Goal: Task Accomplishment & Management: Manage account settings

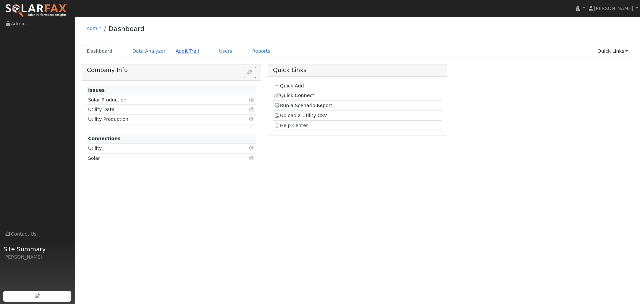
click at [185, 54] on link "Audit Trail" at bounding box center [187, 51] width 33 height 12
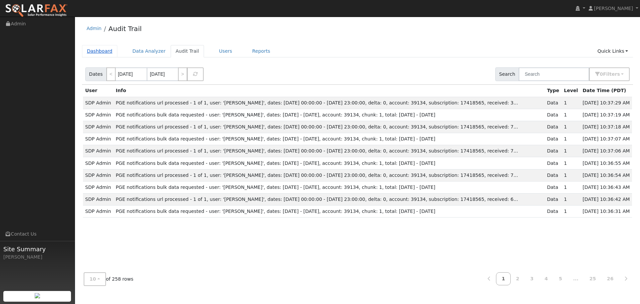
click at [104, 52] on link "Dashboard" at bounding box center [100, 51] width 36 height 12
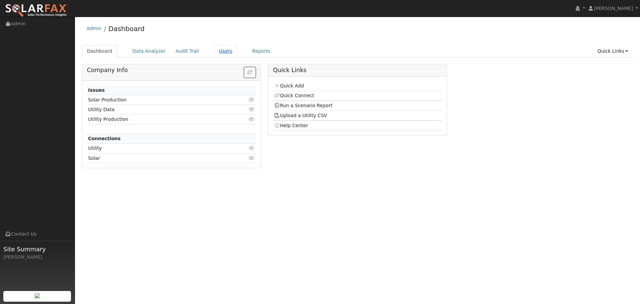
click at [219, 54] on link "Users" at bounding box center [225, 51] width 23 height 12
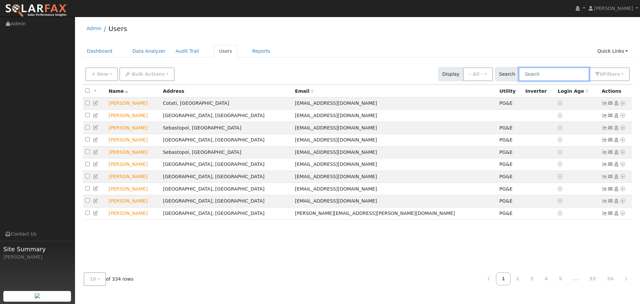
click at [551, 74] on input "text" at bounding box center [554, 74] width 71 height 14
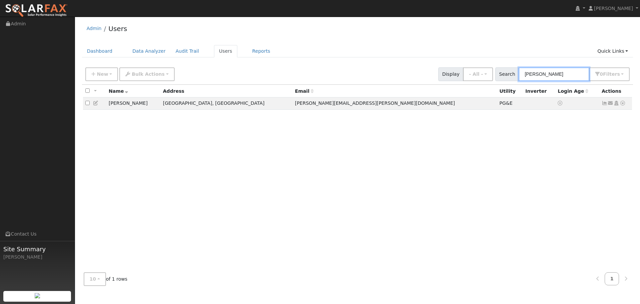
type input "lebrun"
drag, startPoint x: 519, startPoint y: 79, endPoint x: 554, endPoint y: 76, distance: 35.5
click at [554, 76] on input "lebrun" at bounding box center [554, 74] width 71 height 14
click at [97, 104] on icon at bounding box center [96, 103] width 6 height 5
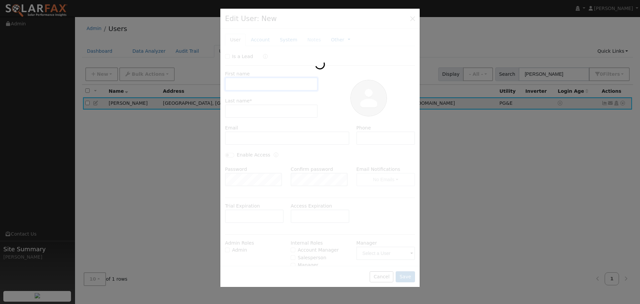
type input "11/27/2025"
type input "Philip"
type input "Lebrun"
type input "Philip.LeBrun@northern-mechanical.com"
type input "Pacific Gas & Electric"
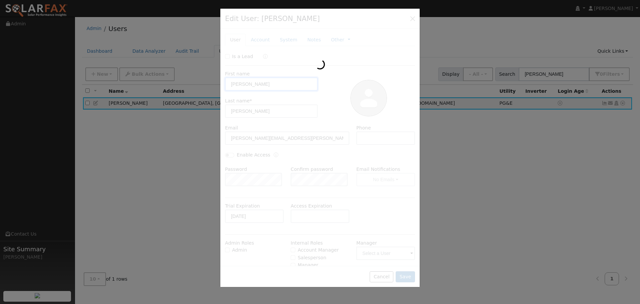
type input "PG&E"
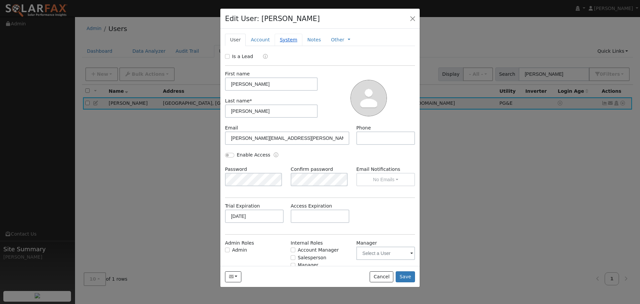
click at [285, 42] on link "System" at bounding box center [289, 40] width 28 height 12
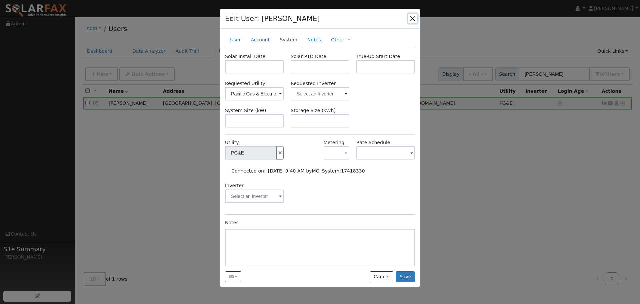
click at [414, 18] on button "button" at bounding box center [412, 18] width 9 height 9
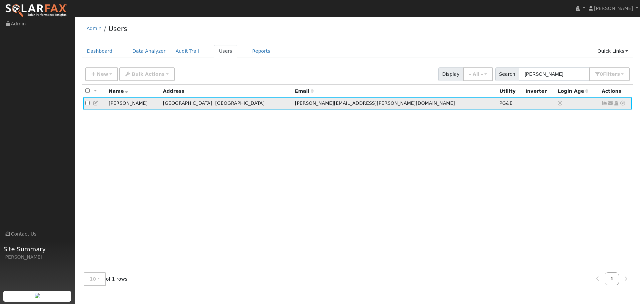
click at [624, 104] on icon at bounding box center [623, 103] width 6 height 5
click at [614, 116] on link "Data Analyzer" at bounding box center [601, 114] width 48 height 9
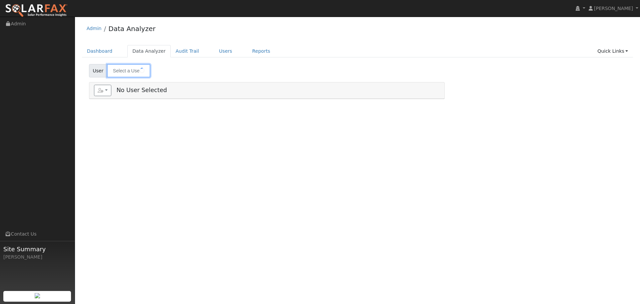
type input "[PERSON_NAME]"
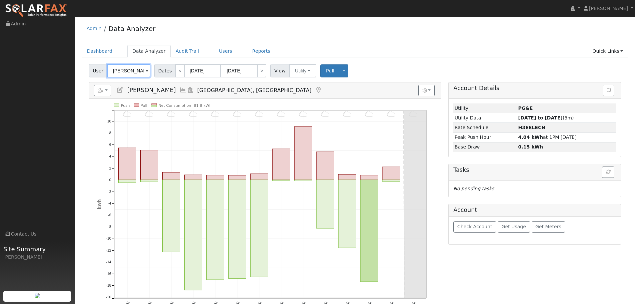
click at [140, 72] on input "Philip Lebrun" at bounding box center [128, 70] width 43 height 13
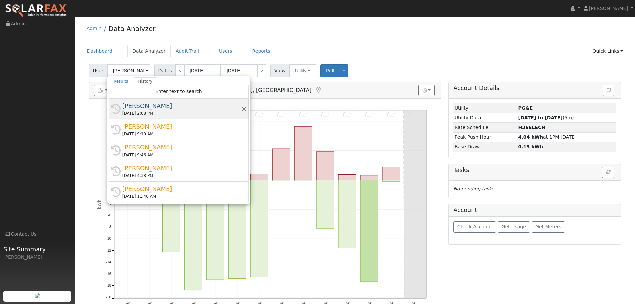
click at [144, 112] on div "10/15/2025 2:08 PM" at bounding box center [181, 113] width 119 height 6
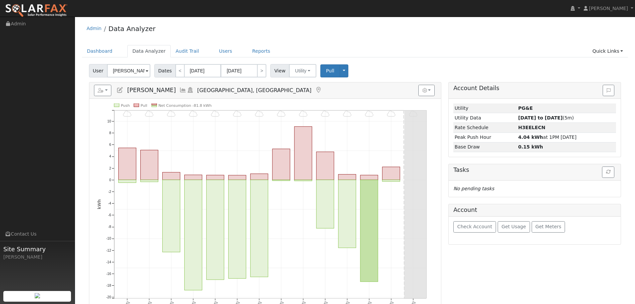
click at [141, 87] on span "[PERSON_NAME]" at bounding box center [151, 90] width 49 height 7
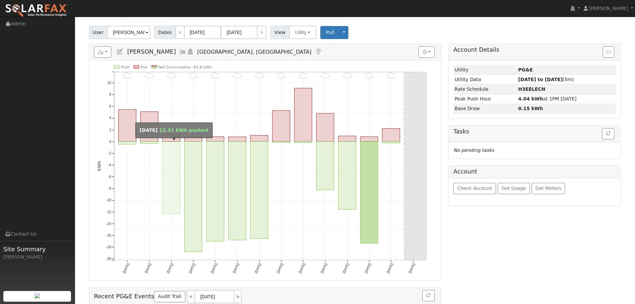
scroll to position [33, 0]
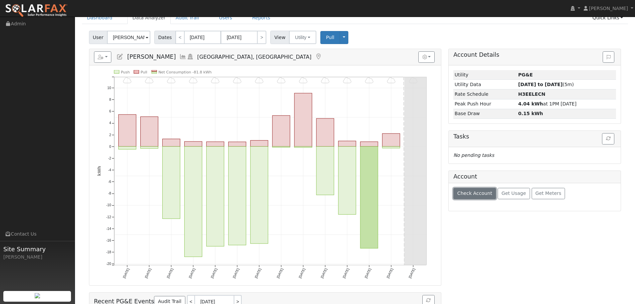
click at [478, 195] on span "Check Account" at bounding box center [474, 192] width 35 height 5
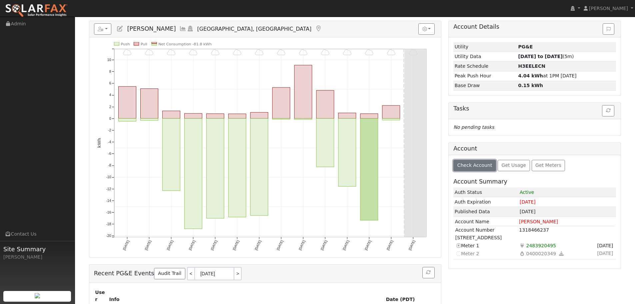
scroll to position [100, 0]
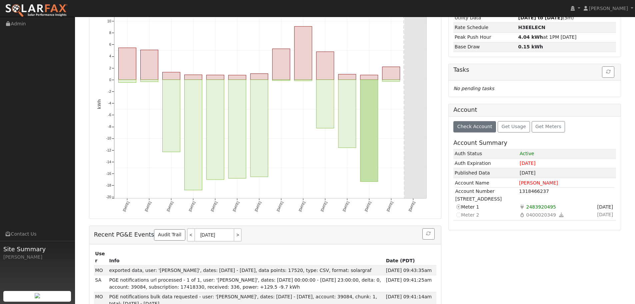
click at [596, 208] on span "06/23/25" at bounding box center [605, 207] width 18 height 8
click at [607, 207] on span "06/23/25" at bounding box center [605, 207] width 18 height 8
click at [604, 208] on span "06/23/25" at bounding box center [605, 207] width 18 height 8
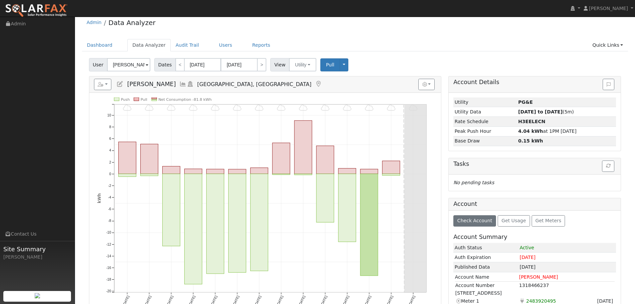
scroll to position [0, 0]
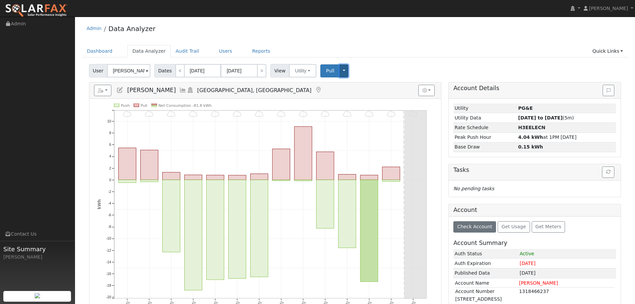
click at [340, 72] on button "Toggle Dropdown" at bounding box center [344, 70] width 9 height 13
click at [374, 67] on div "User Philip Lebrun Account Default Account Default Account 680 Piezzi Road, San…" at bounding box center [355, 70] width 535 height 16
click at [302, 69] on button "Utility" at bounding box center [302, 70] width 27 height 13
drag, startPoint x: 374, startPoint y: 74, endPoint x: 398, endPoint y: 83, distance: 25.2
click at [375, 74] on div "User Philip Lebrun Account Default Account Default Account 680 Piezzi Road, San…" at bounding box center [355, 70] width 535 height 16
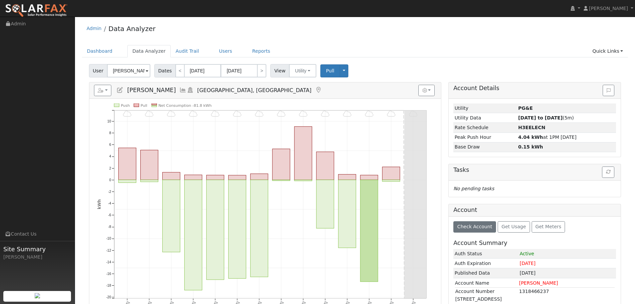
drag, startPoint x: 500, startPoint y: 63, endPoint x: 543, endPoint y: 67, distance: 43.2
click at [503, 62] on div "User Philip Lebrun Account Default Account Default Account 680 Piezzi Road, San…" at bounding box center [355, 70] width 535 height 16
click at [493, 47] on ul "Dashboard Data Analyzer Audit Trail Users Reports Quick Links Quick Add Quick C…" at bounding box center [355, 51] width 546 height 12
click at [146, 71] on span at bounding box center [147, 71] width 3 height 8
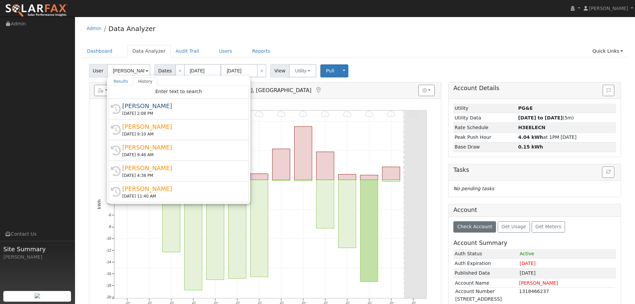
click at [281, 59] on div "Dashboard Data Analyzer Audit Trail Users Reports Quick Links Quick Add Quick C…" at bounding box center [355, 54] width 546 height 19
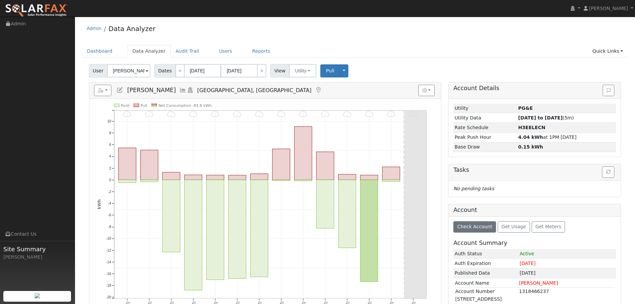
click at [146, 71] on span at bounding box center [147, 71] width 3 height 8
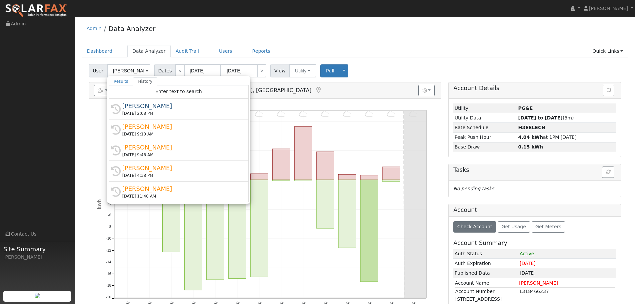
click at [67, 91] on ul "Navigation Admin Links Contact Us Site Summary Michael Ogas" at bounding box center [37, 169] width 75 height 304
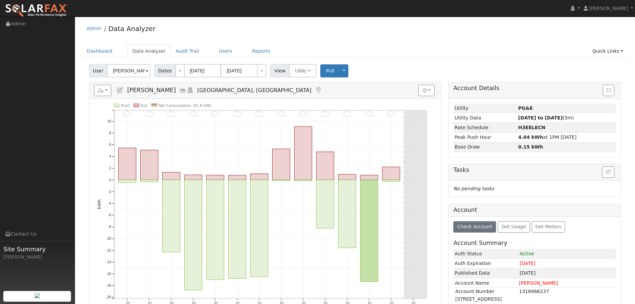
click at [179, 90] on icon at bounding box center [182, 90] width 7 height 6
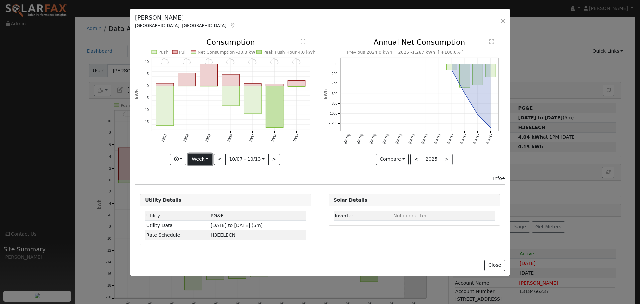
click at [210, 158] on button "Week" at bounding box center [200, 158] width 24 height 11
click at [202, 210] on link "Custom" at bounding box center [211, 210] width 46 height 9
click at [282, 161] on button "day" at bounding box center [286, 158] width 21 height 11
click at [287, 176] on link "Hour" at bounding box center [299, 172] width 46 height 9
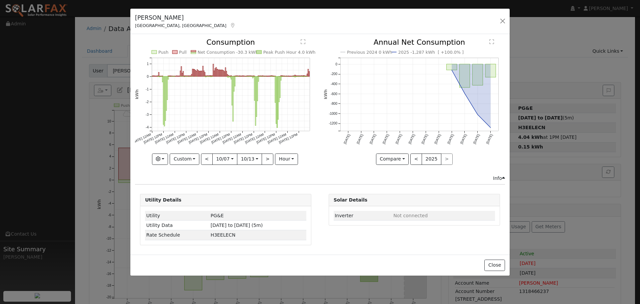
click at [319, 148] on div "Push Pull Net Consumption -30.3 kWh Peak Push Hour 4.0 kWh 10/07 12AM 10/07 12P…" at bounding box center [320, 107] width 377 height 136
click at [192, 158] on button "Custom" at bounding box center [185, 158] width 30 height 11
click at [191, 181] on link "Week" at bounding box center [193, 181] width 46 height 9
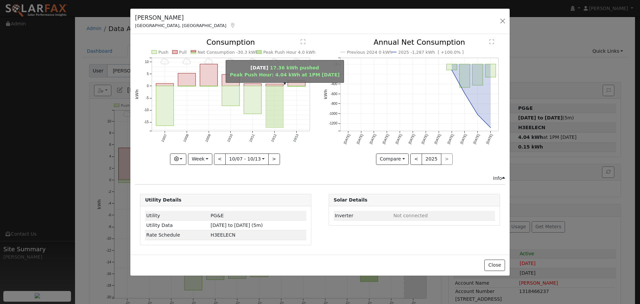
click at [278, 120] on rect "onclick=""" at bounding box center [275, 107] width 18 height 42
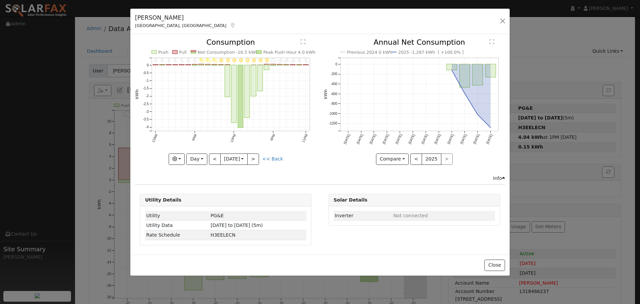
click at [293, 148] on icon "11PM - Clear 10PM - Clear 9PM - PartlyCloudy 8PM - PartlyCloudy 7PM - PartlyClo…" at bounding box center [225, 100] width 181 height 122
click at [215, 162] on button "<" at bounding box center [215, 158] width 12 height 11
click at [213, 160] on button "<" at bounding box center [215, 158] width 12 height 11
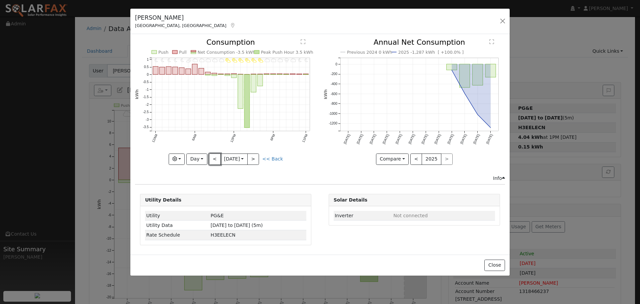
click at [214, 160] on button "<" at bounding box center [215, 158] width 12 height 11
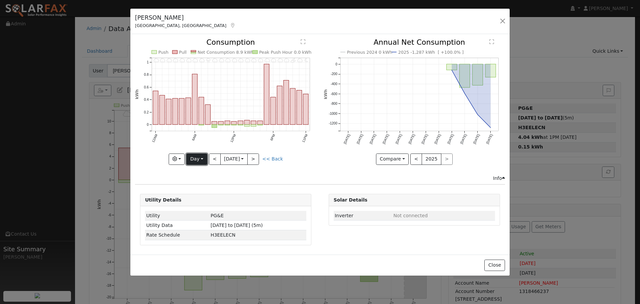
click at [198, 161] on button "Day" at bounding box center [196, 158] width 21 height 11
click at [206, 191] on link "Month" at bounding box center [210, 191] width 46 height 9
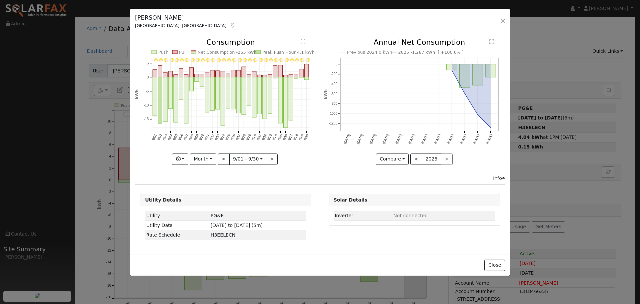
click at [310, 165] on div "9/30 - Clear 9/29 - Clear 9/28 - Clear 9/27 - Clear 9/26 - Clear 9/25 - Clear 9…" at bounding box center [226, 107] width 188 height 136
click at [239, 157] on input "2025-09-01" at bounding box center [248, 159] width 37 height 11
click at [212, 172] on div "9/30 - Clear 9/29 - Clear 9/28 - Clear 9/27 - Clear 9/26 - Clear 9/25 - Clear 9…" at bounding box center [226, 107] width 188 height 136
click at [244, 157] on input "2025-09-01" at bounding box center [248, 159] width 37 height 11
click at [292, 143] on icon "9/30 - Clear 9/29 - Clear 9/28 - Clear 9/27 - Clear 9/26 - Clear 9/25 - Clear 9…" at bounding box center [225, 100] width 181 height 122
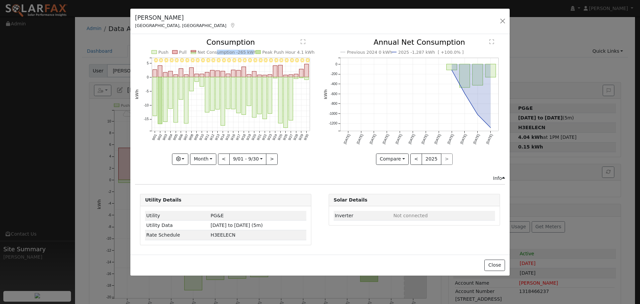
drag, startPoint x: 217, startPoint y: 52, endPoint x: 245, endPoint y: 52, distance: 27.7
click at [245, 52] on text "Net Consumption -265 kWh" at bounding box center [227, 52] width 59 height 5
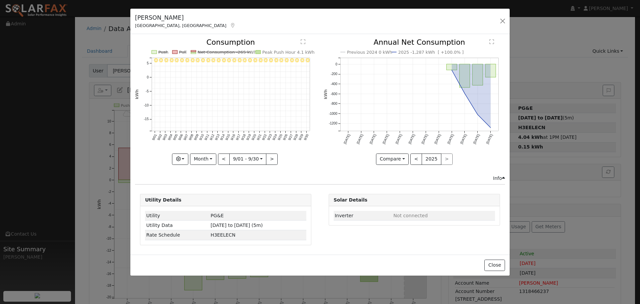
click at [247, 48] on icon "9/30 - Clear 9/29 - Clear 9/28 - Clear 9/27 - Clear 9/26 - Clear 9/25 - Clear 9…" at bounding box center [225, 100] width 181 height 122
click at [244, 52] on line at bounding box center [224, 52] width 53 height 0
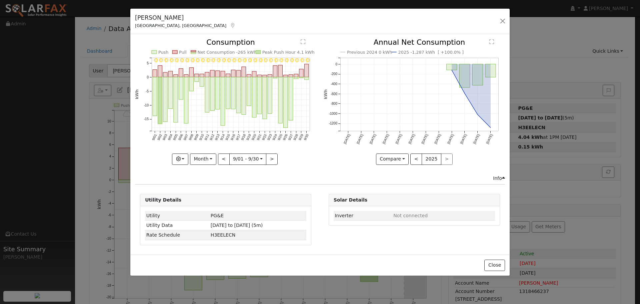
drag, startPoint x: 322, startPoint y: 87, endPoint x: 321, endPoint y: 74, distance: 13.4
click at [321, 87] on div "Previous 2024 0 kWh 2025 -1,287 kWh [ +100.0% ] Oct '24 Nov '24 Dec '24 Jan '25…" at bounding box center [414, 107] width 188 height 136
click at [273, 158] on button ">" at bounding box center [272, 158] width 12 height 11
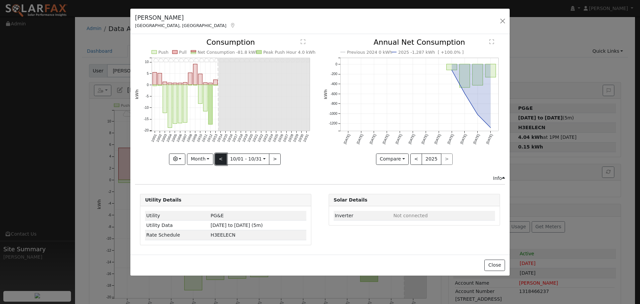
click at [223, 158] on button "<" at bounding box center [221, 158] width 12 height 11
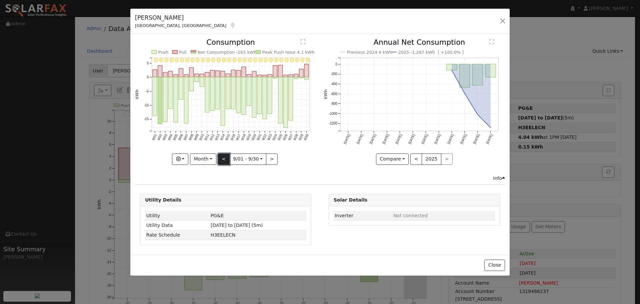
click at [223, 158] on button "<" at bounding box center [224, 158] width 12 height 11
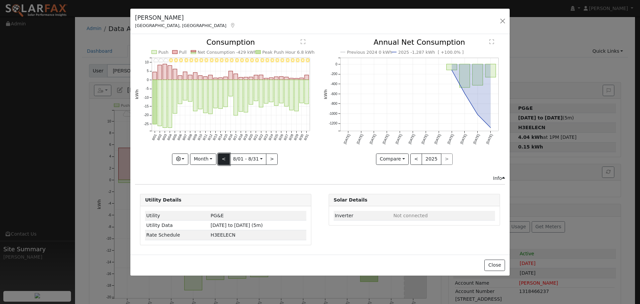
click at [223, 158] on button "<" at bounding box center [224, 158] width 12 height 11
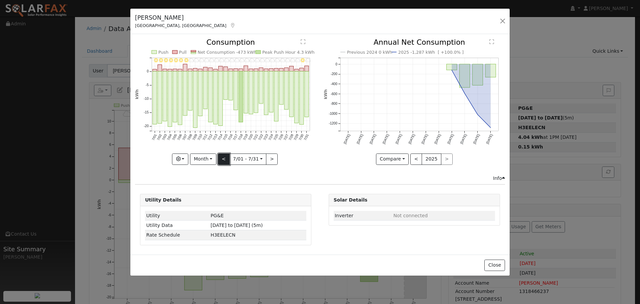
click at [223, 158] on button "<" at bounding box center [224, 158] width 12 height 11
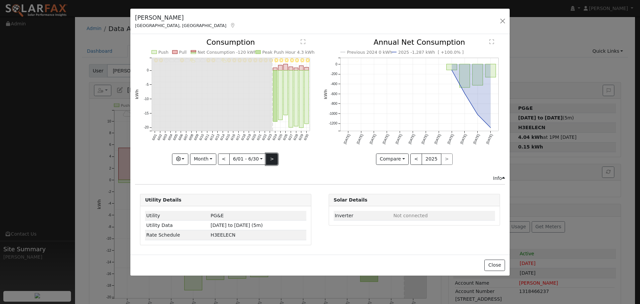
click at [272, 162] on button ">" at bounding box center [272, 158] width 12 height 11
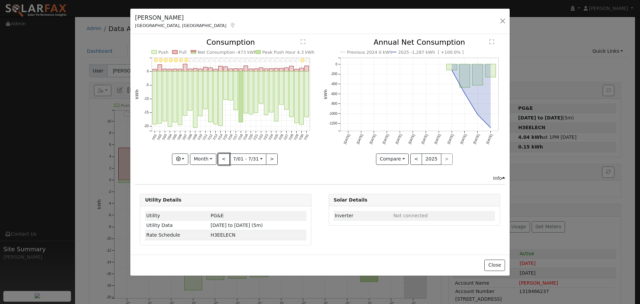
click at [226, 161] on button "<" at bounding box center [224, 158] width 12 height 11
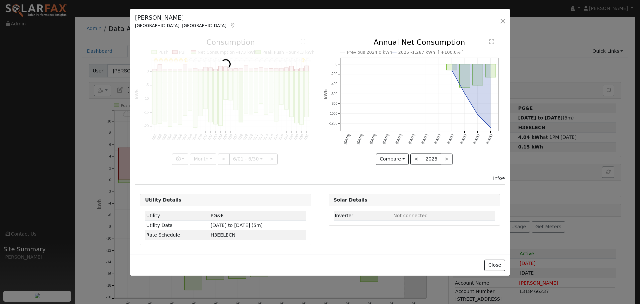
click at [226, 161] on div at bounding box center [225, 102] width 181 height 126
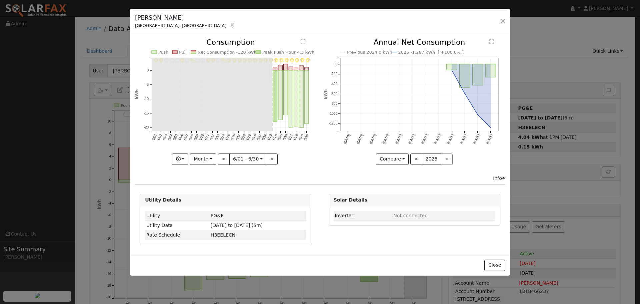
click at [226, 161] on div at bounding box center [225, 102] width 181 height 126
click at [271, 163] on button ">" at bounding box center [272, 158] width 12 height 11
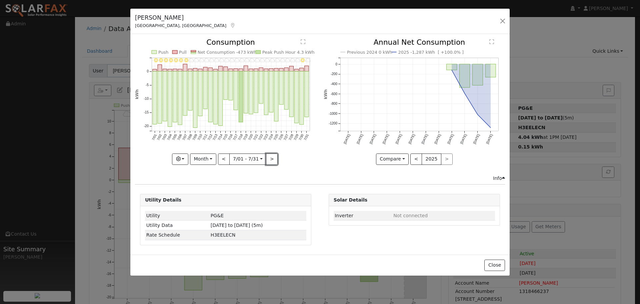
click at [273, 160] on button ">" at bounding box center [272, 158] width 12 height 11
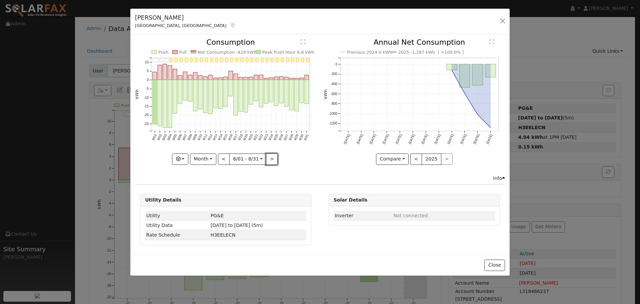
click at [273, 160] on button ">" at bounding box center [272, 158] width 12 height 11
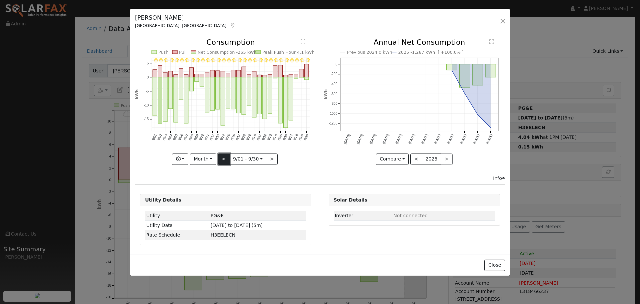
click at [222, 160] on button "<" at bounding box center [224, 158] width 12 height 11
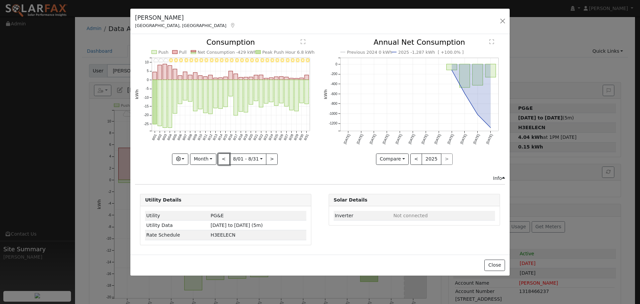
click at [223, 161] on button "<" at bounding box center [224, 158] width 12 height 11
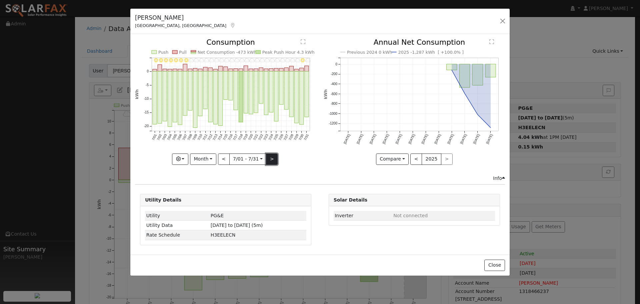
click at [270, 160] on button ">" at bounding box center [272, 158] width 12 height 11
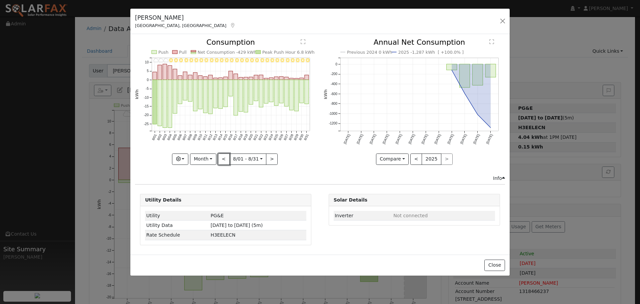
click at [225, 156] on button "<" at bounding box center [224, 158] width 12 height 11
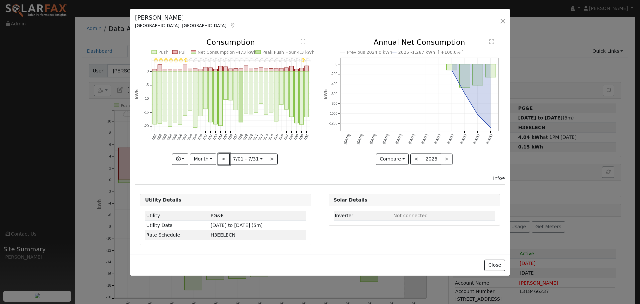
click at [227, 158] on button "<" at bounding box center [224, 158] width 12 height 11
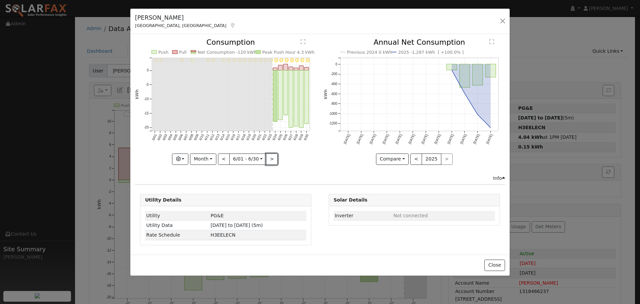
click at [270, 157] on button ">" at bounding box center [272, 158] width 12 height 11
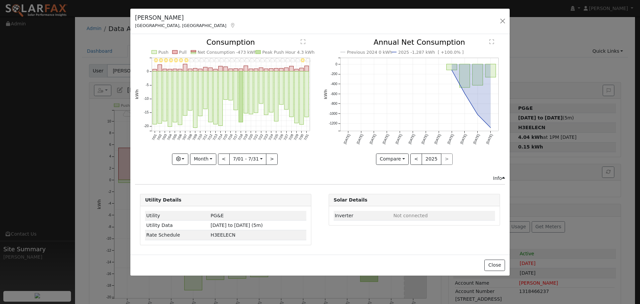
click at [268, 158] on div "7/31 - Cloudy 7/30 - Clear 7/29 - Cloudy 7/28 - Cloudy 7/27 - Cloudy 7/26 - Clo…" at bounding box center [225, 102] width 181 height 126
click at [268, 158] on button ">" at bounding box center [272, 158] width 12 height 11
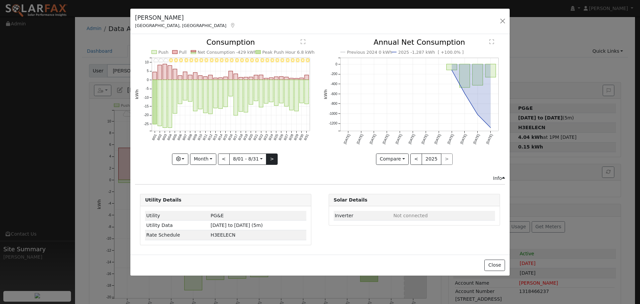
click at [268, 157] on div "8/31 - Clear 8/30 - Clear 8/29 - Clear 8/28 - Clear 8/27 - Clear 8/26 - Clear 8…" at bounding box center [225, 102] width 181 height 126
click at [269, 157] on button ">" at bounding box center [272, 158] width 12 height 11
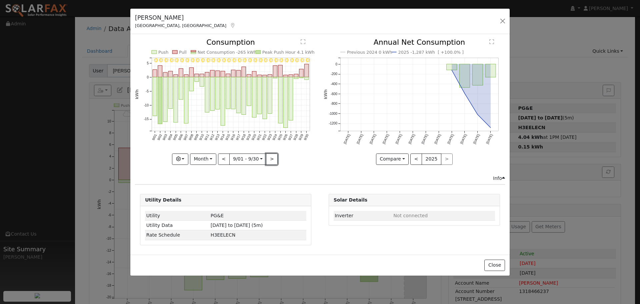
click at [269, 158] on button ">" at bounding box center [272, 158] width 12 height 11
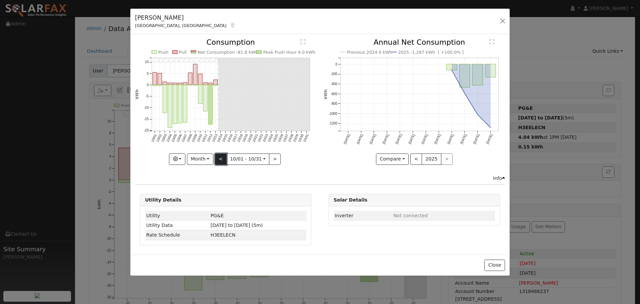
click at [221, 159] on button "<" at bounding box center [221, 158] width 12 height 11
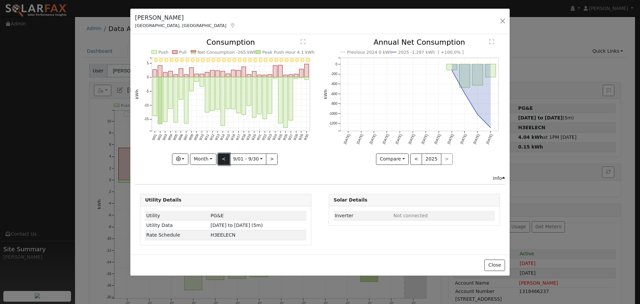
click at [221, 159] on button "<" at bounding box center [224, 158] width 12 height 11
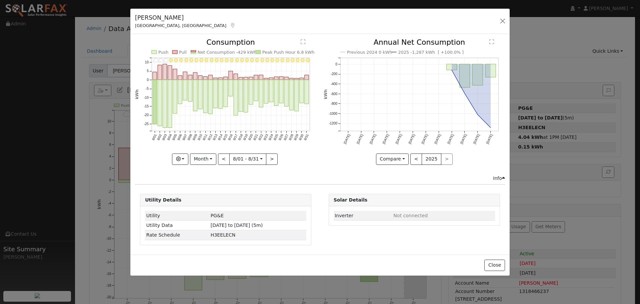
click at [323, 33] on div "Philip Lebrun Santa Rosa, CA Default Account Default Account 680 Piezzi Road, S…" at bounding box center [319, 22] width 379 height 26
click at [224, 158] on button "<" at bounding box center [224, 158] width 12 height 11
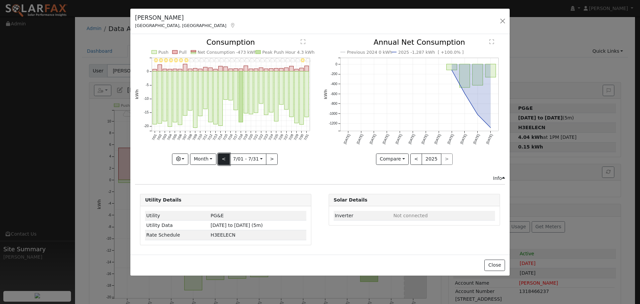
click at [226, 158] on button "<" at bounding box center [224, 158] width 12 height 11
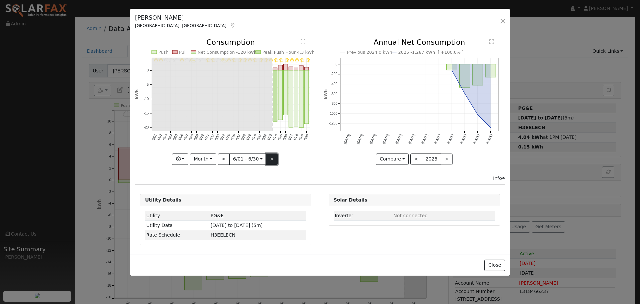
click at [274, 158] on button ">" at bounding box center [272, 158] width 12 height 11
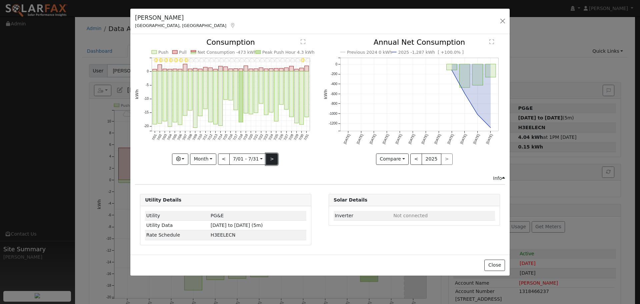
click at [274, 158] on button ">" at bounding box center [272, 158] width 12 height 11
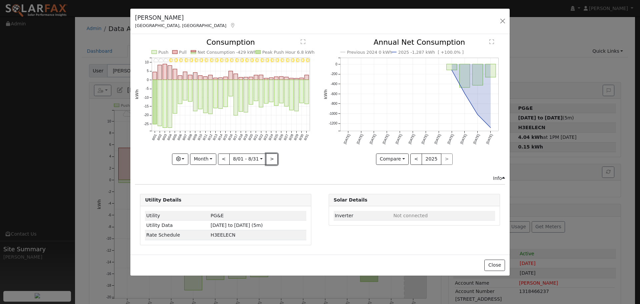
click at [274, 157] on button ">" at bounding box center [272, 158] width 12 height 11
type input "2025-09-01"
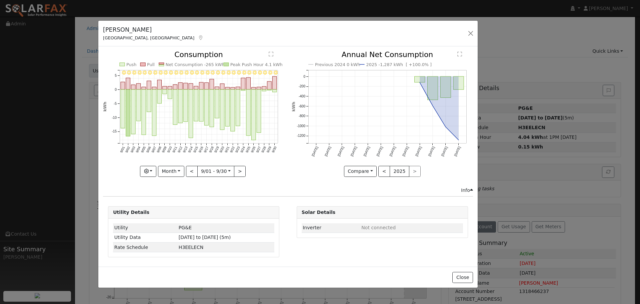
drag, startPoint x: 471, startPoint y: 17, endPoint x: 450, endPoint y: 25, distance: 23.0
click at [442, 27] on div "Philip Lebrun Santa Rosa, CA Default Account Default Account 680 Piezzi Road, S…" at bounding box center [287, 34] width 379 height 26
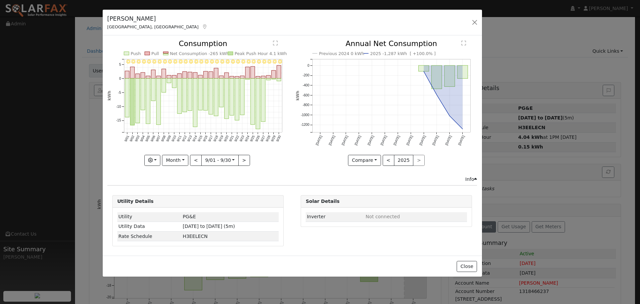
drag, startPoint x: 443, startPoint y: 26, endPoint x: 488, endPoint y: 27, distance: 45.0
click at [444, 17] on div "Philip Lebrun Santa Rosa, CA Default Account Default Account 680 Piezzi Road, S…" at bounding box center [292, 23] width 379 height 26
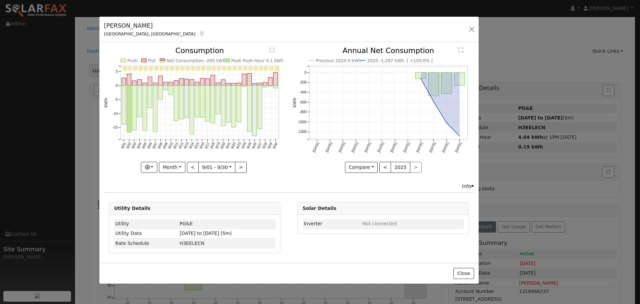
drag, startPoint x: 405, startPoint y: 11, endPoint x: 403, endPoint y: 19, distance: 8.4
click at [403, 19] on div "Philip Lebrun Santa Rosa, CA Default Account Default Account 680 Piezzi Road, S…" at bounding box center [288, 30] width 379 height 26
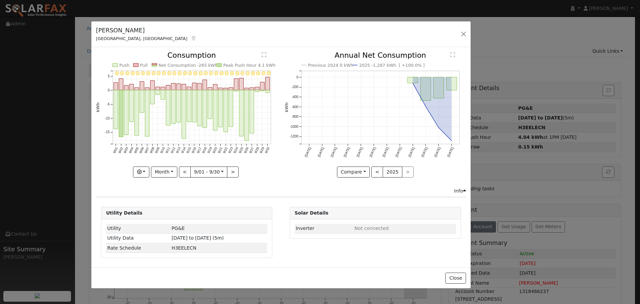
drag, startPoint x: 388, startPoint y: 27, endPoint x: 381, endPoint y: 32, distance: 7.9
click at [381, 32] on div "Philip Lebrun Santa Rosa, CA Default Account Default Account 680 Piezzi Road, S…" at bounding box center [280, 34] width 379 height 26
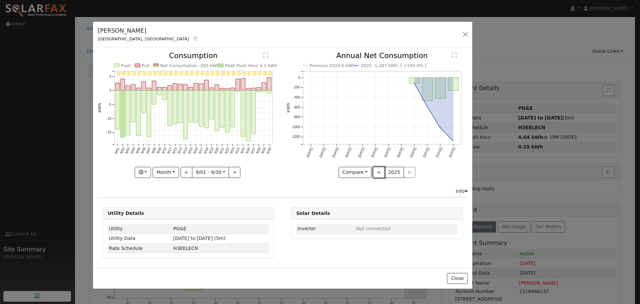
click at [379, 170] on button "<" at bounding box center [379, 172] width 12 height 11
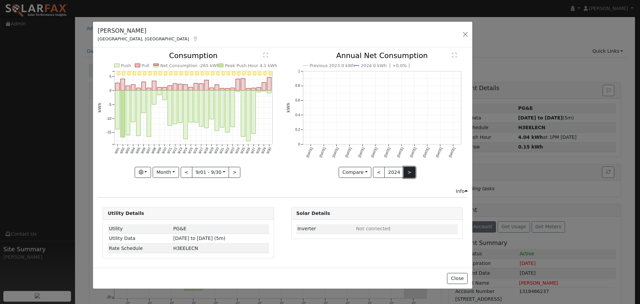
click at [404, 168] on button ">" at bounding box center [410, 172] width 12 height 11
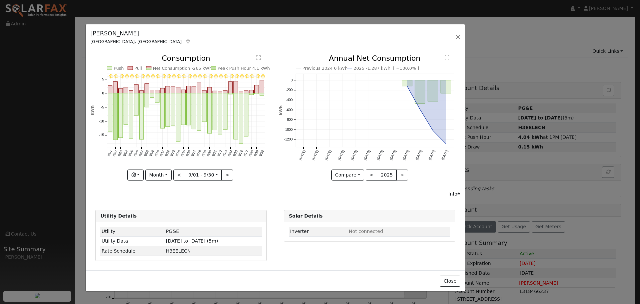
drag, startPoint x: 219, startPoint y: 34, endPoint x: 209, endPoint y: 34, distance: 10.3
click at [209, 34] on div "Philip Lebrun Santa Rosa, CA Default Account Default Account 680 Piezzi Road, S…" at bounding box center [275, 37] width 379 height 26
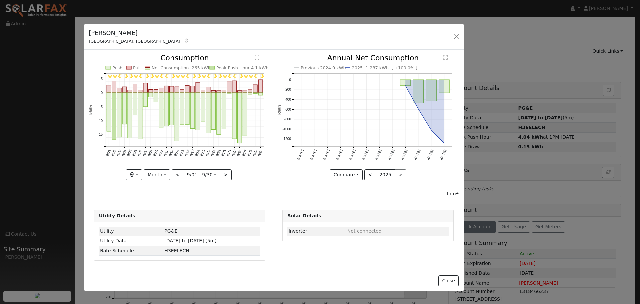
click at [223, 35] on div "Philip Lebrun Santa Rosa, CA Default Account Default Account 680 Piezzi Road, S…" at bounding box center [273, 37] width 379 height 26
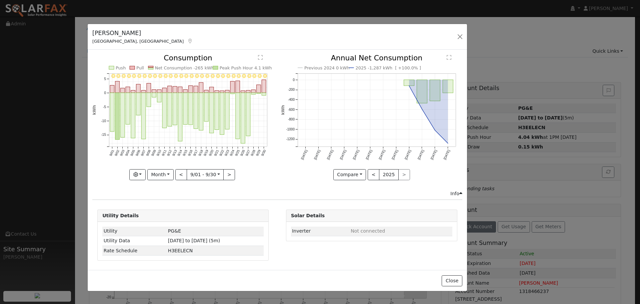
drag, startPoint x: 238, startPoint y: 31, endPoint x: 244, endPoint y: 29, distance: 6.2
click at [244, 29] on div "Philip Lebrun Santa Rosa, CA Default Account Default Account 680 Piezzi Road, S…" at bounding box center [277, 37] width 379 height 26
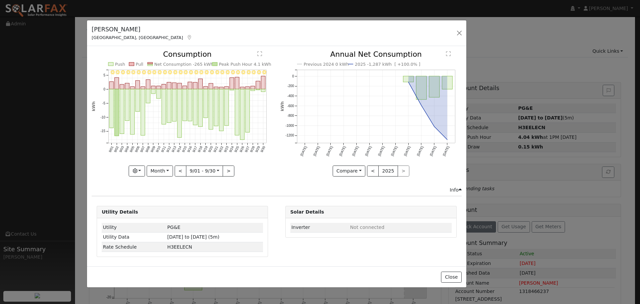
drag, startPoint x: 260, startPoint y: 41, endPoint x: 255, endPoint y: 39, distance: 5.4
click at [255, 39] on div "Philip Lebrun Santa Rosa, CA Default Account Default Account 680 Piezzi Road, S…" at bounding box center [276, 33] width 379 height 26
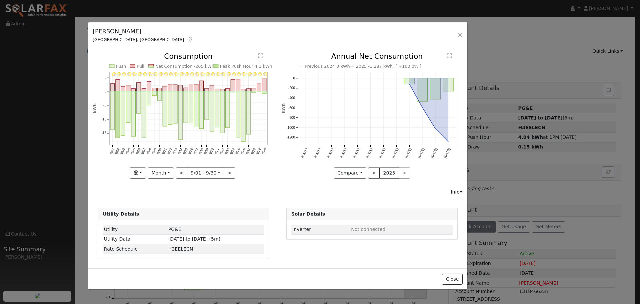
drag, startPoint x: 417, startPoint y: 28, endPoint x: 419, endPoint y: 30, distance: 3.5
click at [419, 30] on div "Philip Lebrun Santa Rosa, CA Default Account Default Account 680 Piezzi Road, S…" at bounding box center [277, 35] width 379 height 26
drag, startPoint x: 324, startPoint y: 28, endPoint x: 311, endPoint y: 28, distance: 12.7
click at [315, 28] on div "Philip Lebrun Santa Rosa, CA Default Account Default Account 680 Piezzi Road, S…" at bounding box center [277, 36] width 379 height 26
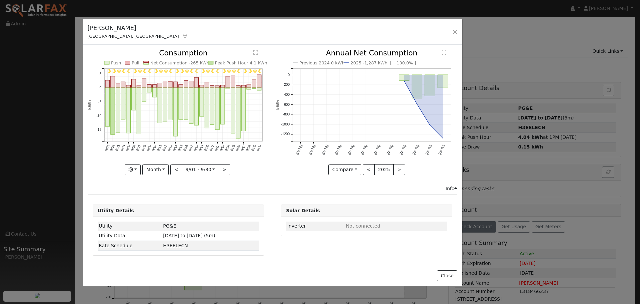
drag, startPoint x: 307, startPoint y: 28, endPoint x: 310, endPoint y: 24, distance: 5.0
click at [310, 24] on div "Philip Lebrun Santa Rosa, CA Default Account Default Account 680 Piezzi Road, S…" at bounding box center [272, 32] width 379 height 26
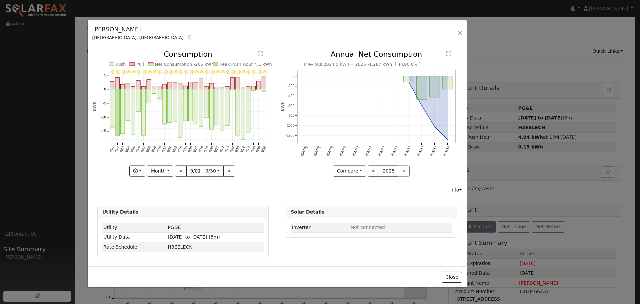
drag, startPoint x: 293, startPoint y: 27, endPoint x: 297, endPoint y: 29, distance: 4.5
click at [297, 29] on div "Philip Lebrun Santa Rosa, CA Default Account Default Account 680 Piezzi Road, S…" at bounding box center [277, 33] width 379 height 26
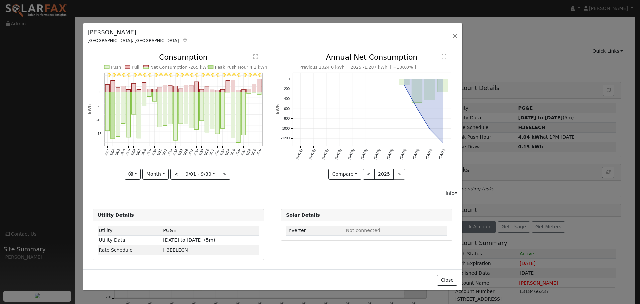
drag, startPoint x: 265, startPoint y: 31, endPoint x: 260, endPoint y: 34, distance: 5.5
click at [260, 34] on div "Philip Lebrun Santa Rosa, CA Default Account Default Account 680 Piezzi Road, S…" at bounding box center [272, 36] width 379 height 26
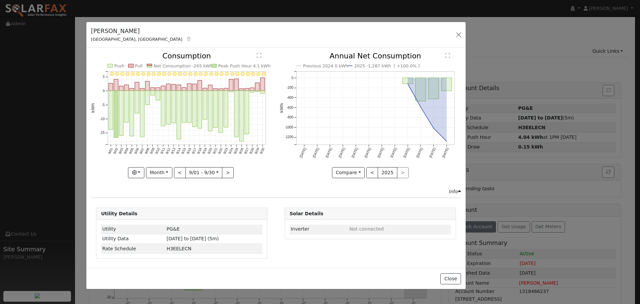
click at [292, 37] on div "Philip Lebrun Santa Rosa, CA Default Account Default Account 680 Piezzi Road, S…" at bounding box center [275, 35] width 379 height 26
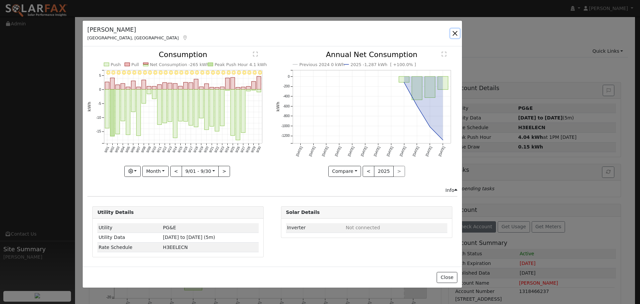
click at [452, 33] on button "button" at bounding box center [454, 33] width 9 height 9
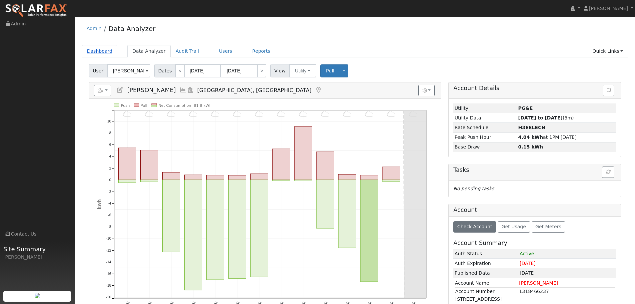
click at [104, 51] on link "Dashboard" at bounding box center [100, 51] width 36 height 12
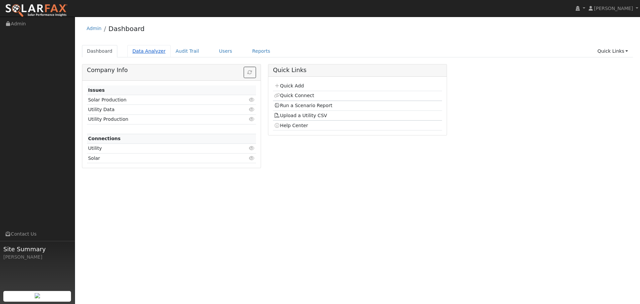
click at [139, 54] on link "Data Analyzer" at bounding box center [148, 51] width 43 height 12
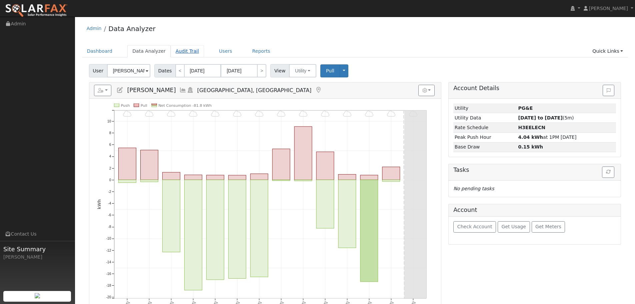
click at [179, 48] on link "Audit Trail" at bounding box center [187, 51] width 33 height 12
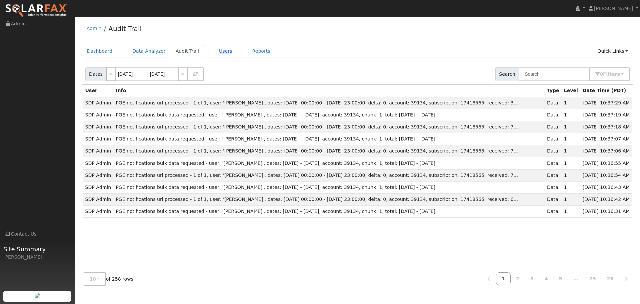
click at [214, 54] on link "Users" at bounding box center [225, 51] width 23 height 12
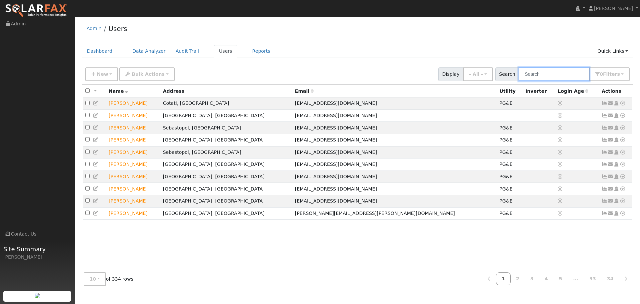
click at [545, 75] on input "text" at bounding box center [554, 74] width 71 height 14
click at [562, 75] on input "text" at bounding box center [554, 74] width 71 height 14
